Goal: Information Seeking & Learning: Learn about a topic

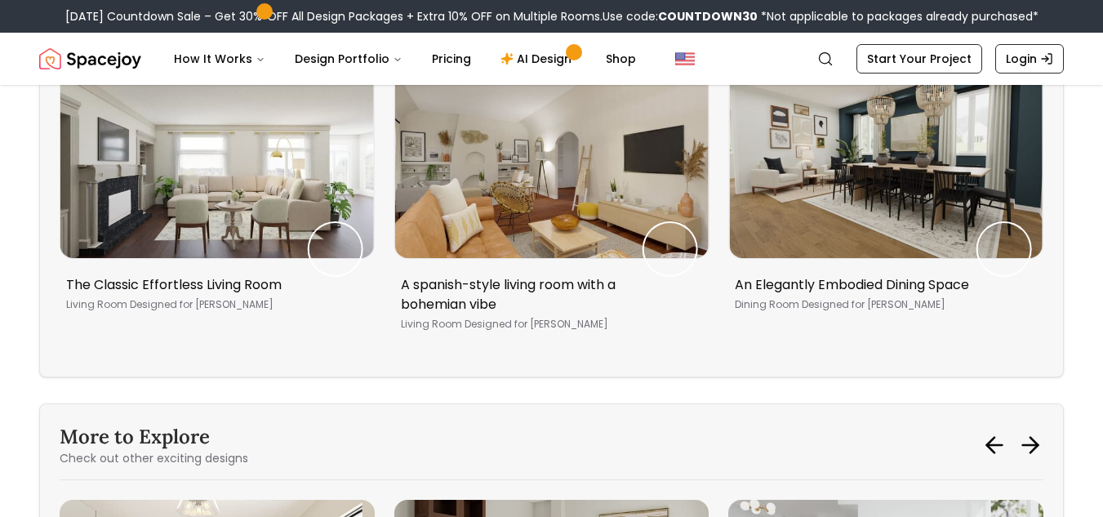
scroll to position [10536, 0]
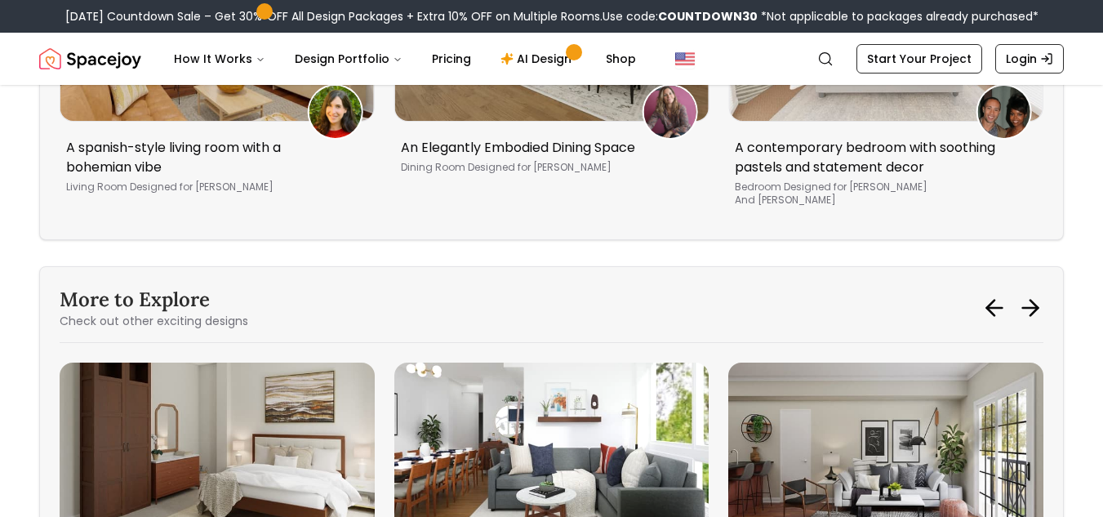
click at [518, 363] on img "5 / 6" at bounding box center [551, 457] width 315 height 189
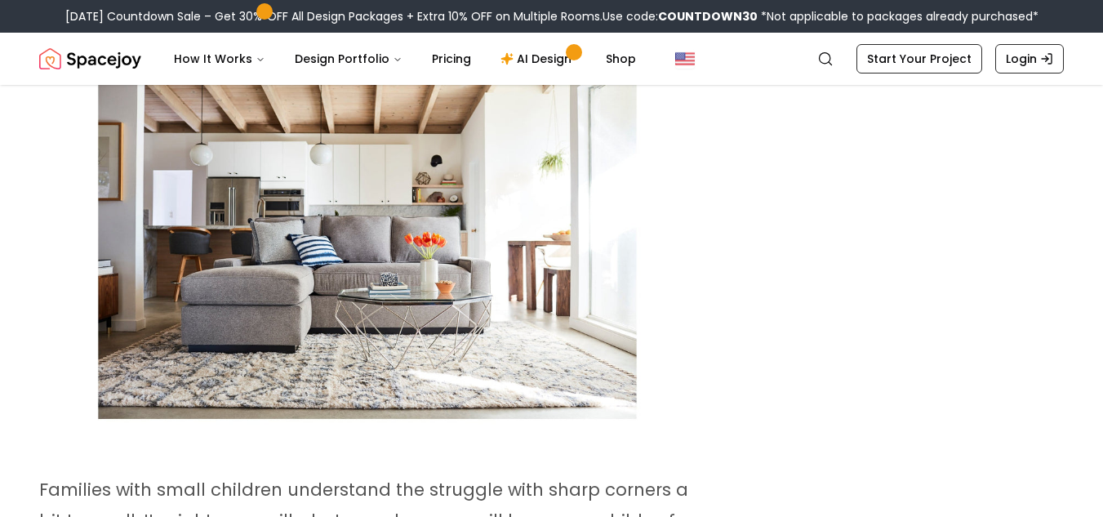
scroll to position [4198, 0]
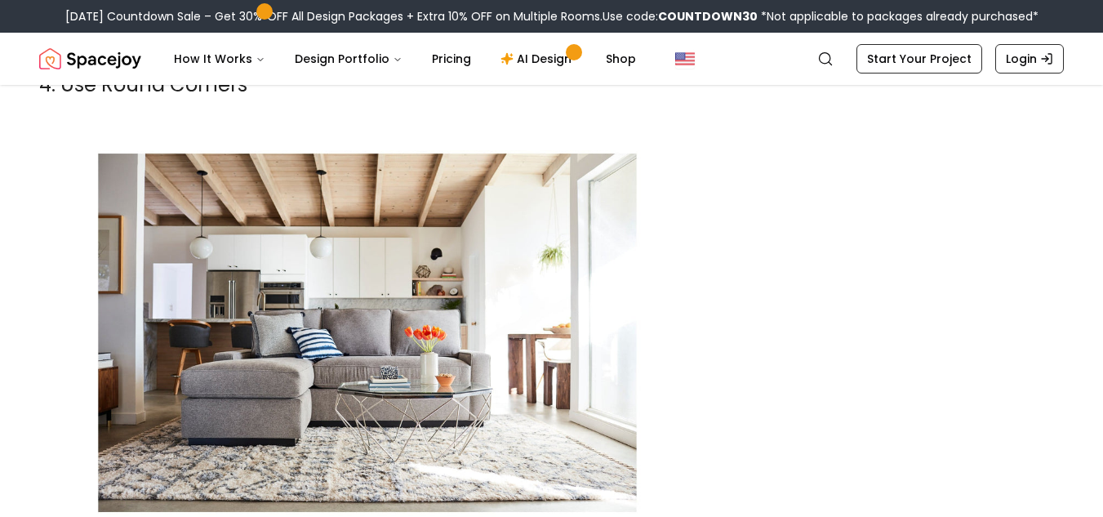
click at [457, 295] on img at bounding box center [367, 332] width 653 height 435
